Goal: Task Accomplishment & Management: Complete application form

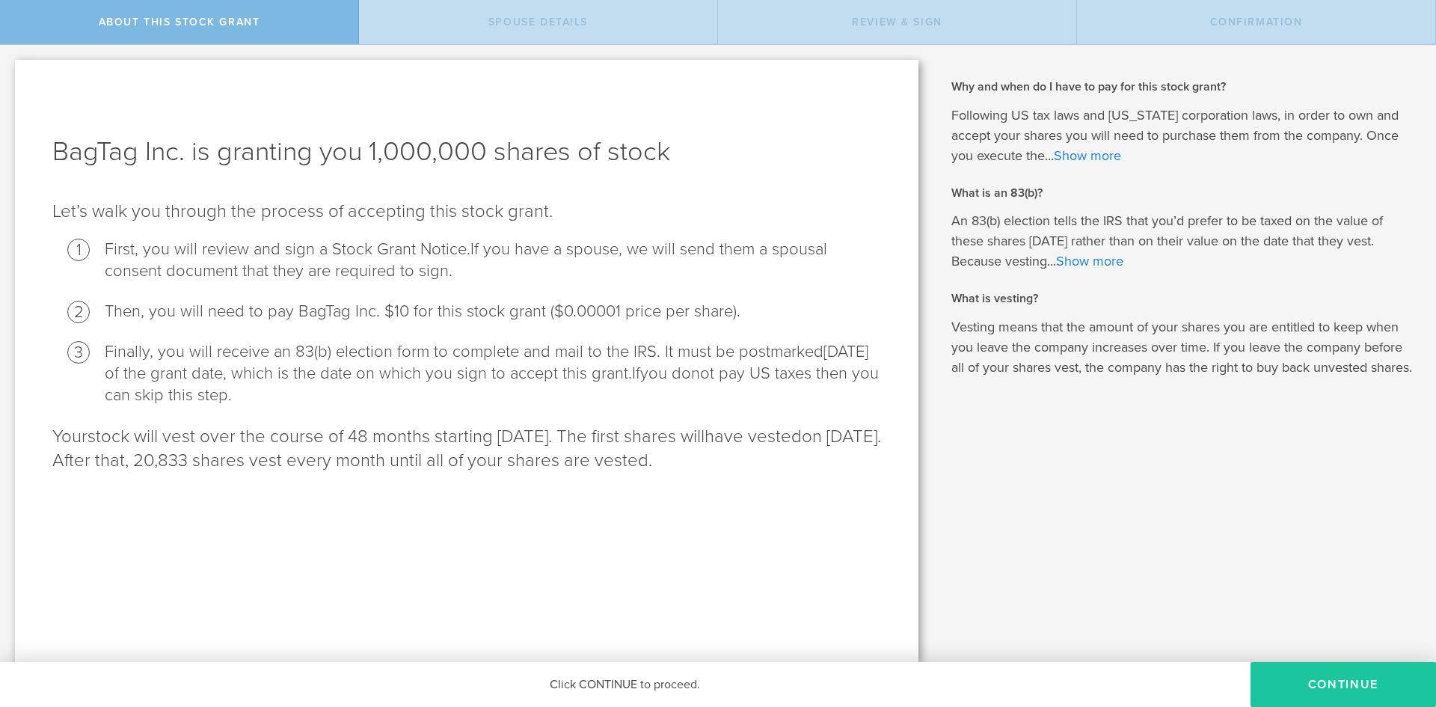
click at [1282, 689] on button "CONTINUE" at bounding box center [1344, 684] width 186 height 45
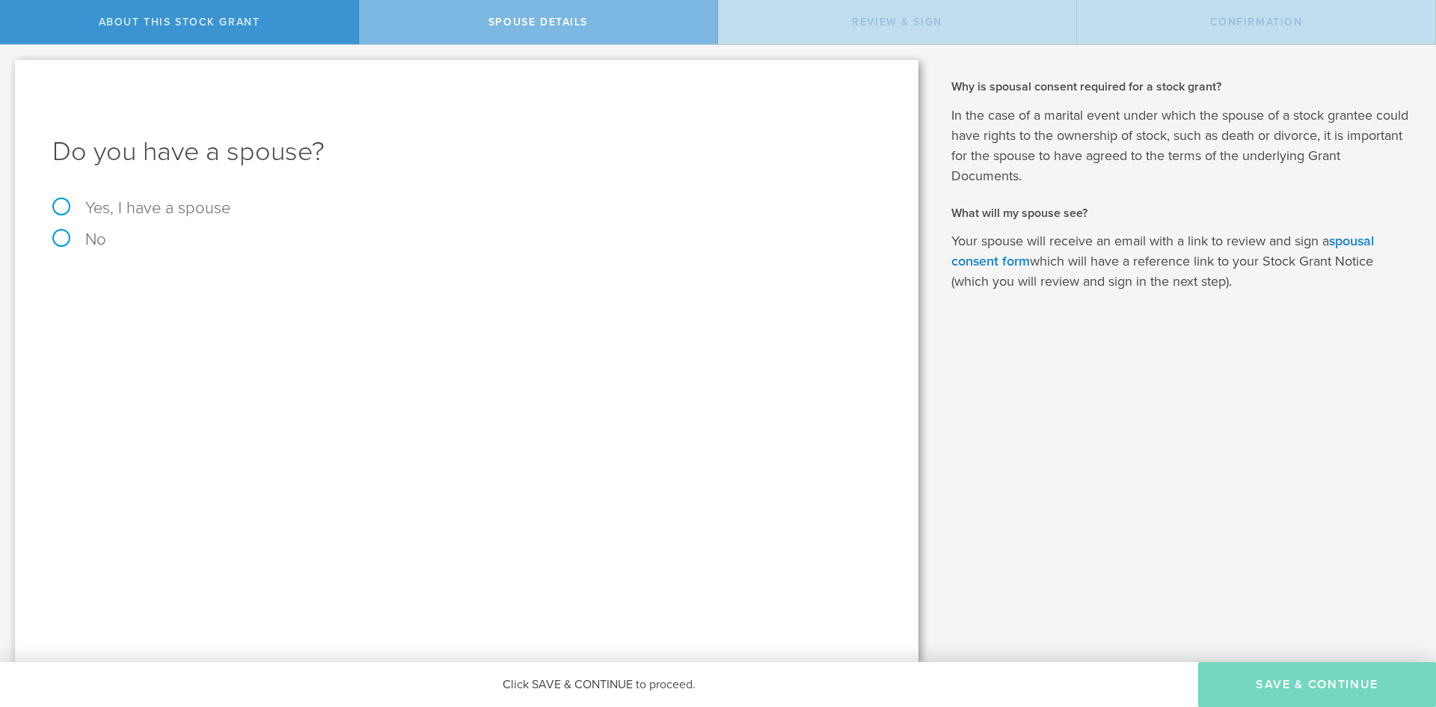
click at [57, 236] on label "No" at bounding box center [466, 239] width 829 height 16
click at [10, 69] on input "No" at bounding box center [5, 57] width 10 height 24
radio input "true"
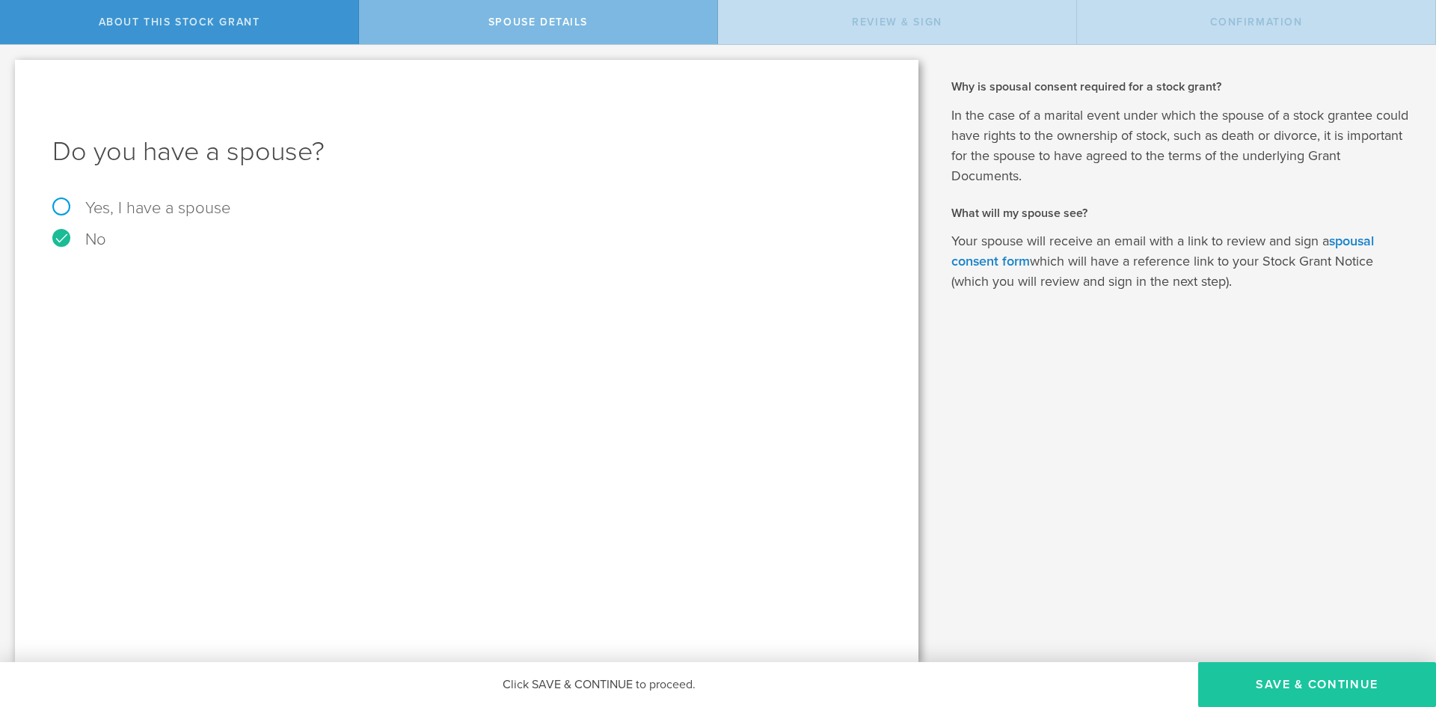
click at [1252, 684] on button "Save & Continue" at bounding box center [1317, 684] width 238 height 45
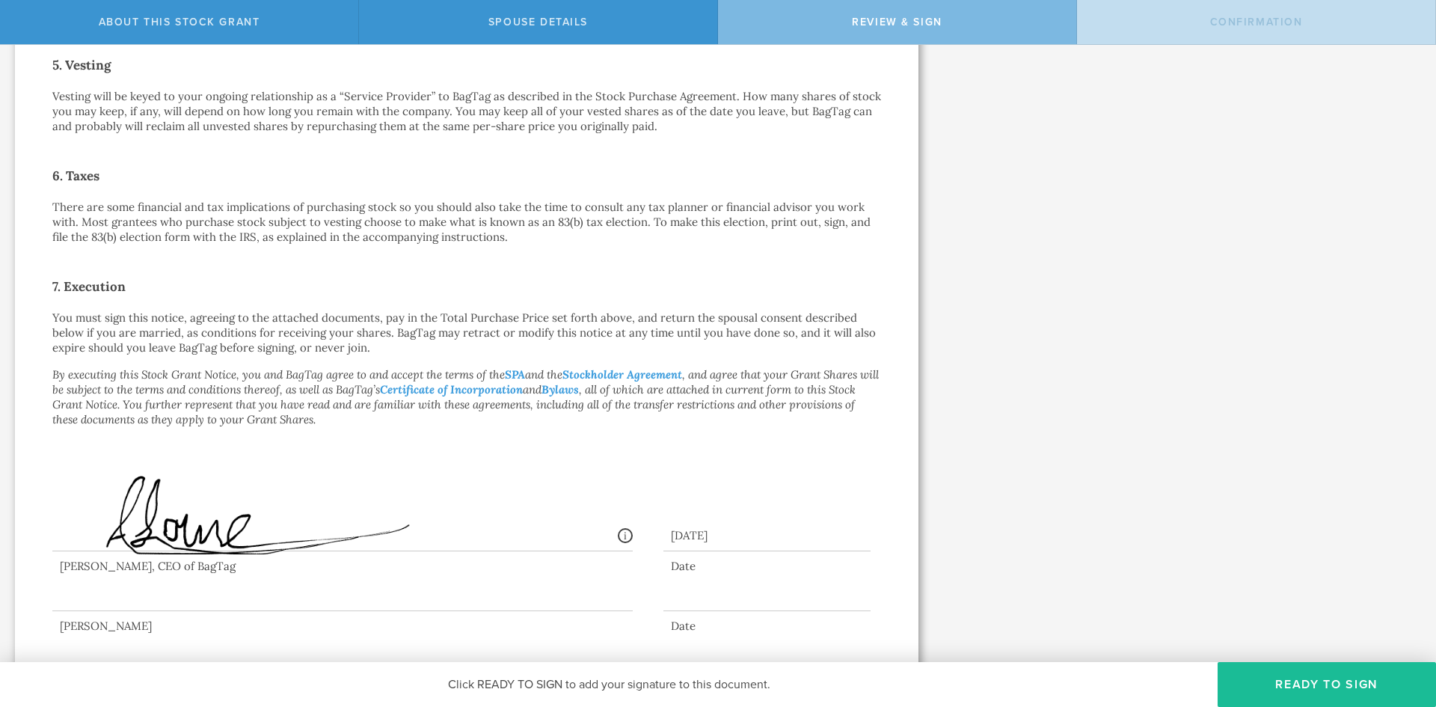
scroll to position [931, 0]
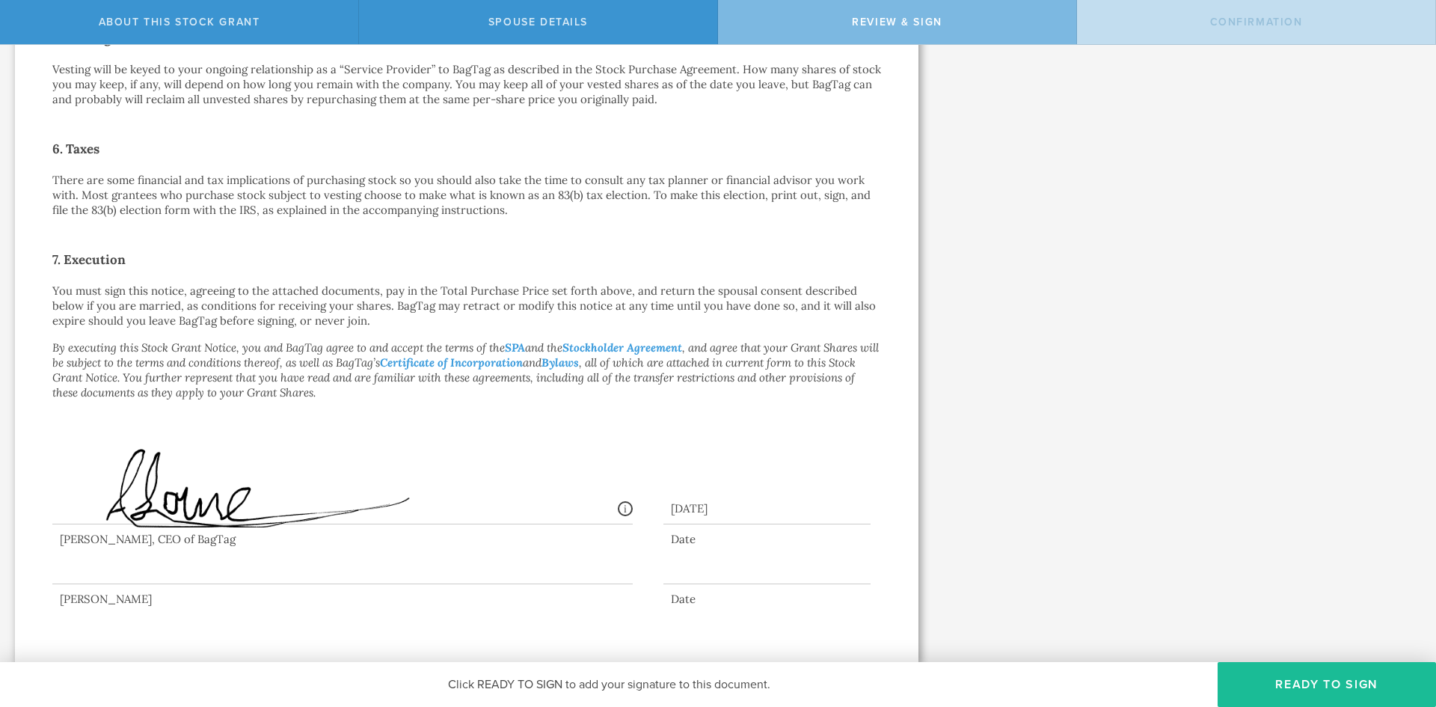
drag, startPoint x: 325, startPoint y: 566, endPoint x: 328, endPoint y: 557, distance: 8.8
click at [323, 566] on div at bounding box center [342, 554] width 581 height 60
click at [1268, 682] on button "Ready to Sign" at bounding box center [1327, 684] width 218 height 45
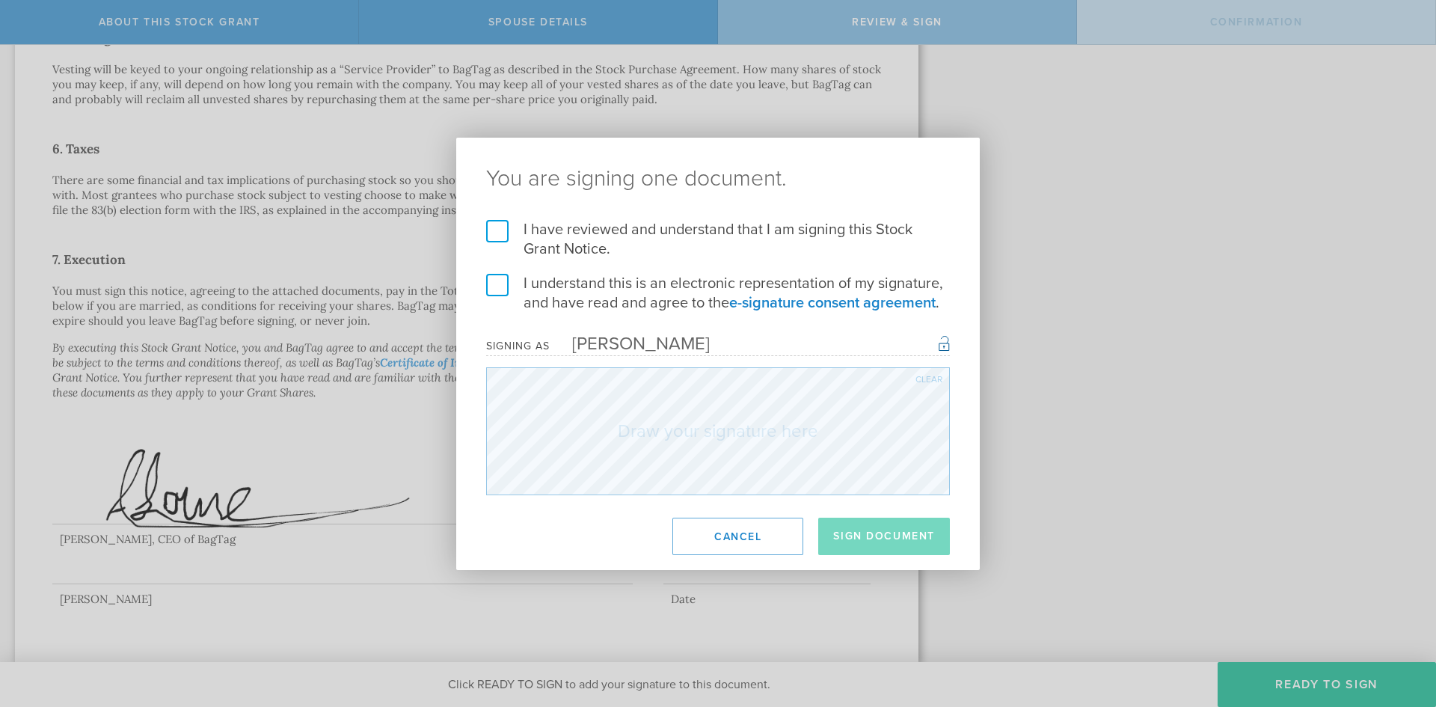
click at [496, 230] on label "I have reviewed and understand that I am signing this Stock Grant Notice." at bounding box center [718, 239] width 464 height 39
click at [0, 0] on input "I have reviewed and understand that I am signing this Stock Grant Notice." at bounding box center [0, 0] width 0 height 0
click at [498, 277] on label "I understand this is an electronic representation of my signature, and have rea…" at bounding box center [718, 293] width 464 height 39
click at [0, 0] on input "I understand this is an electronic representation of my signature, and have rea…" at bounding box center [0, 0] width 0 height 0
